Goal: Book appointment/travel/reservation

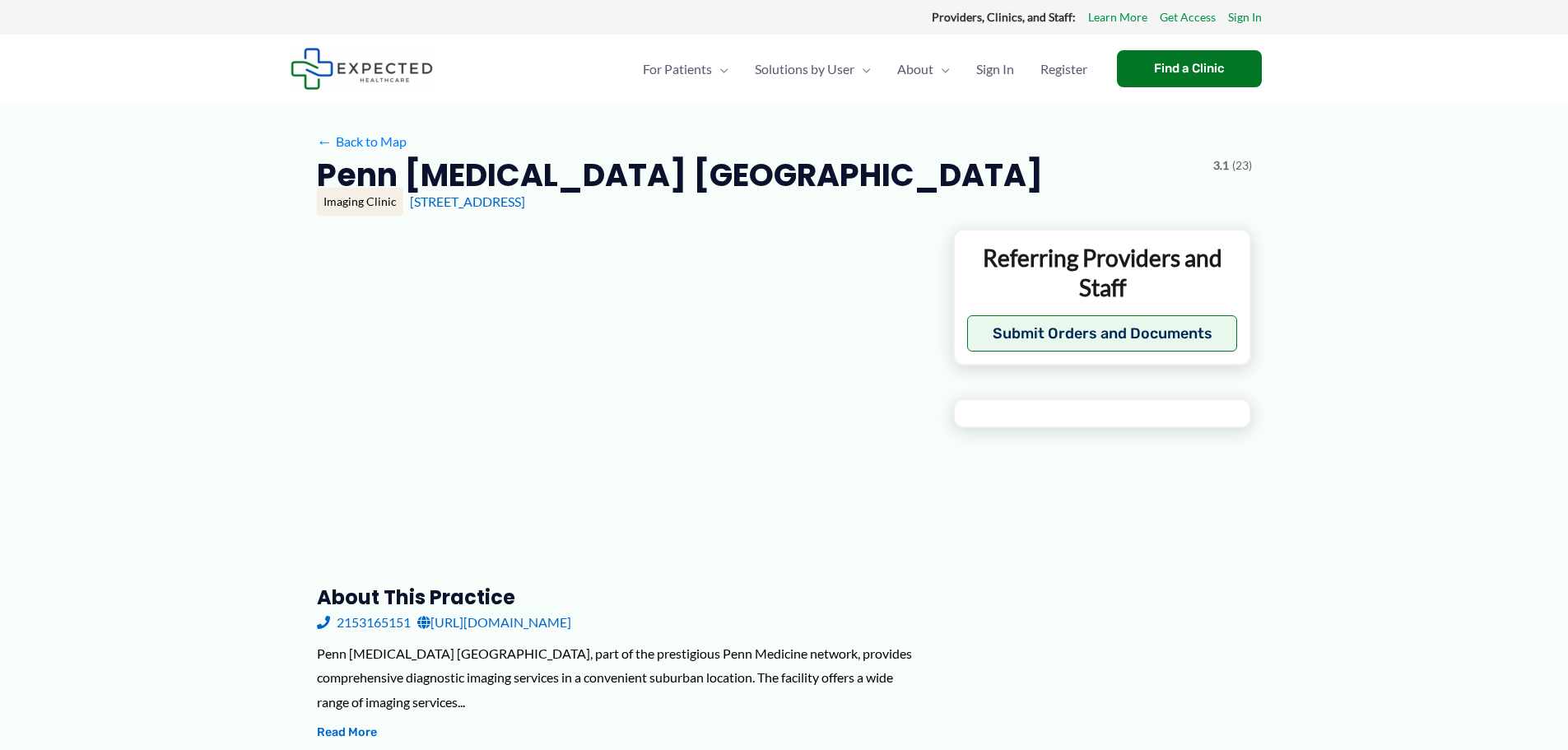
type input "**********"
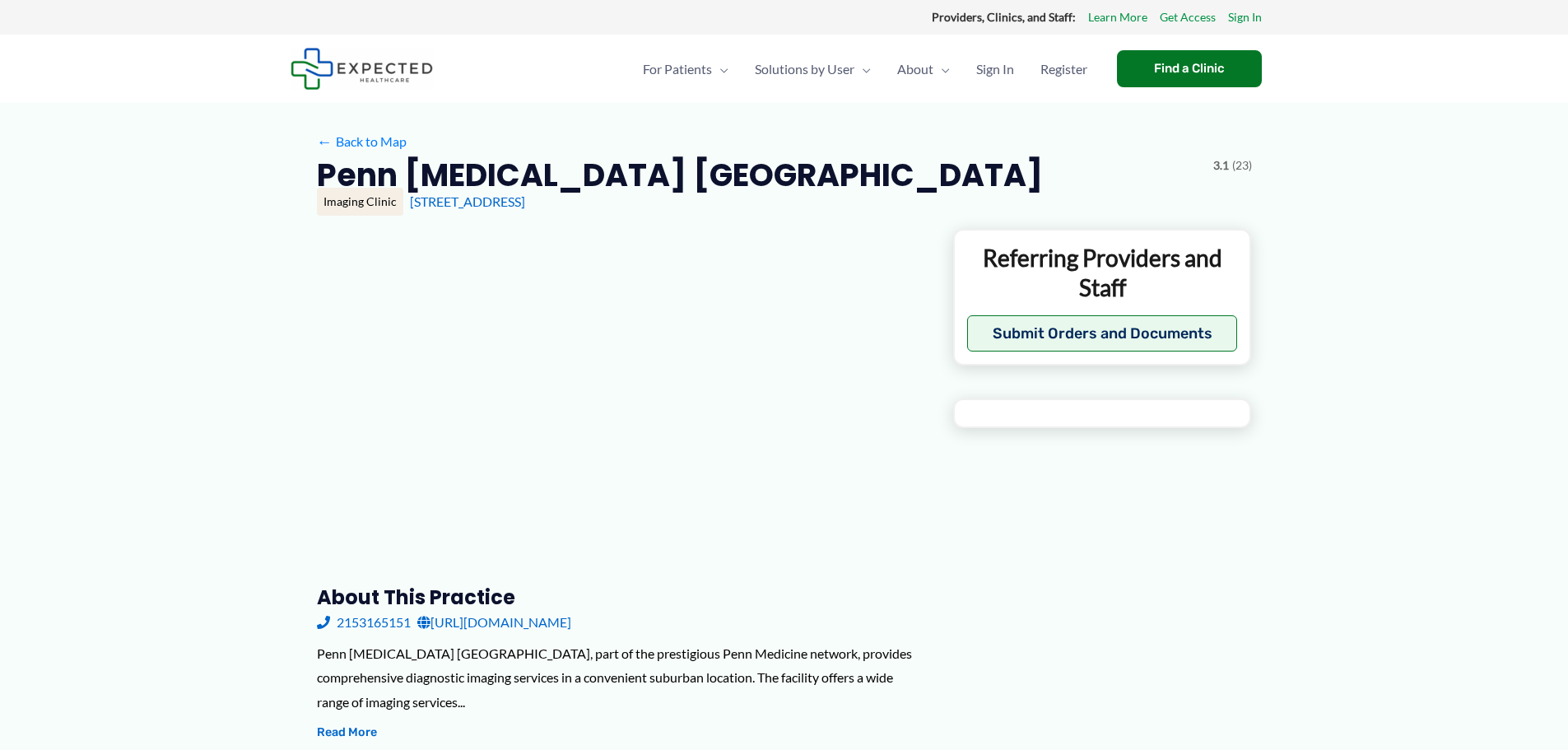
type input "**********"
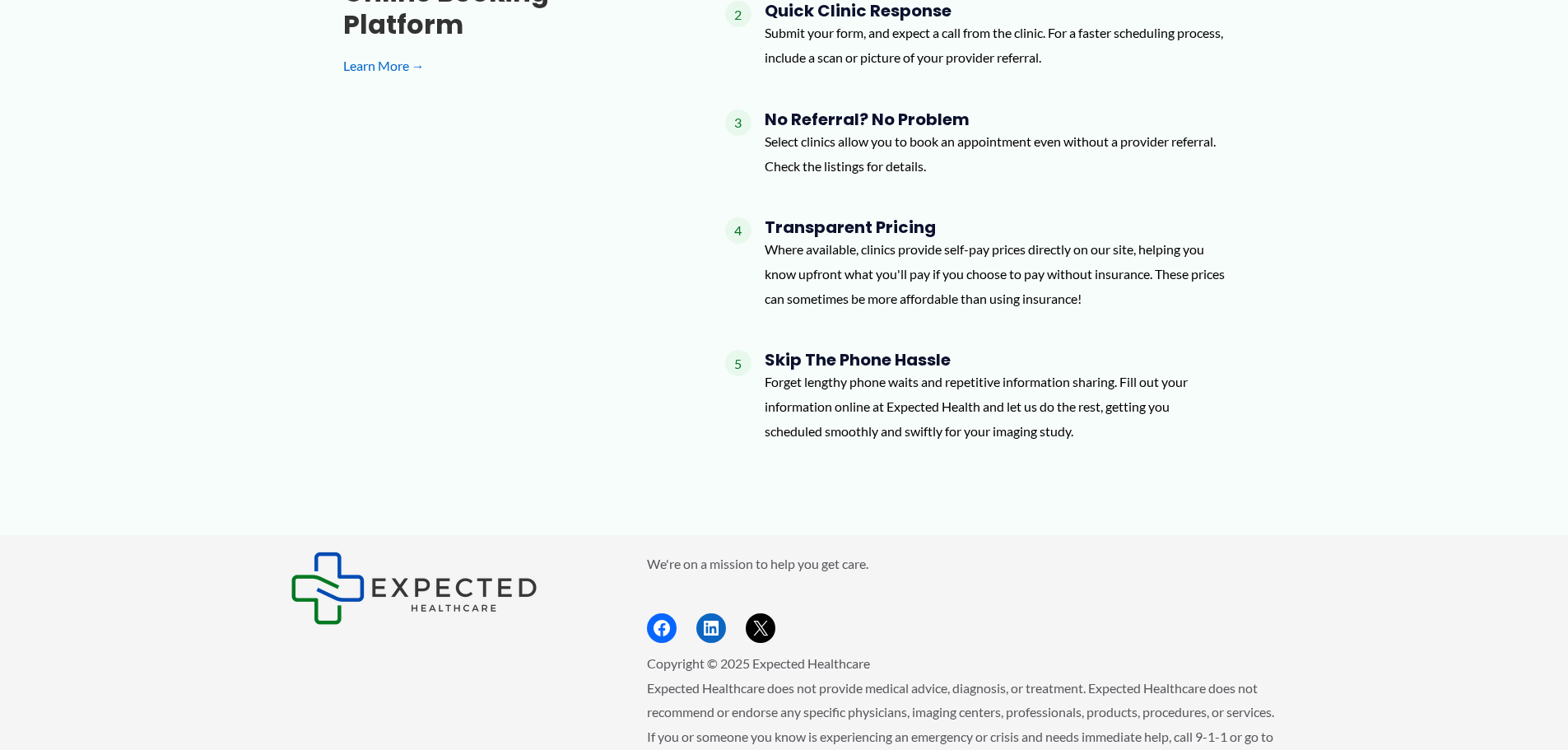
scroll to position [1647, 0]
